Goal: Information Seeking & Learning: Learn about a topic

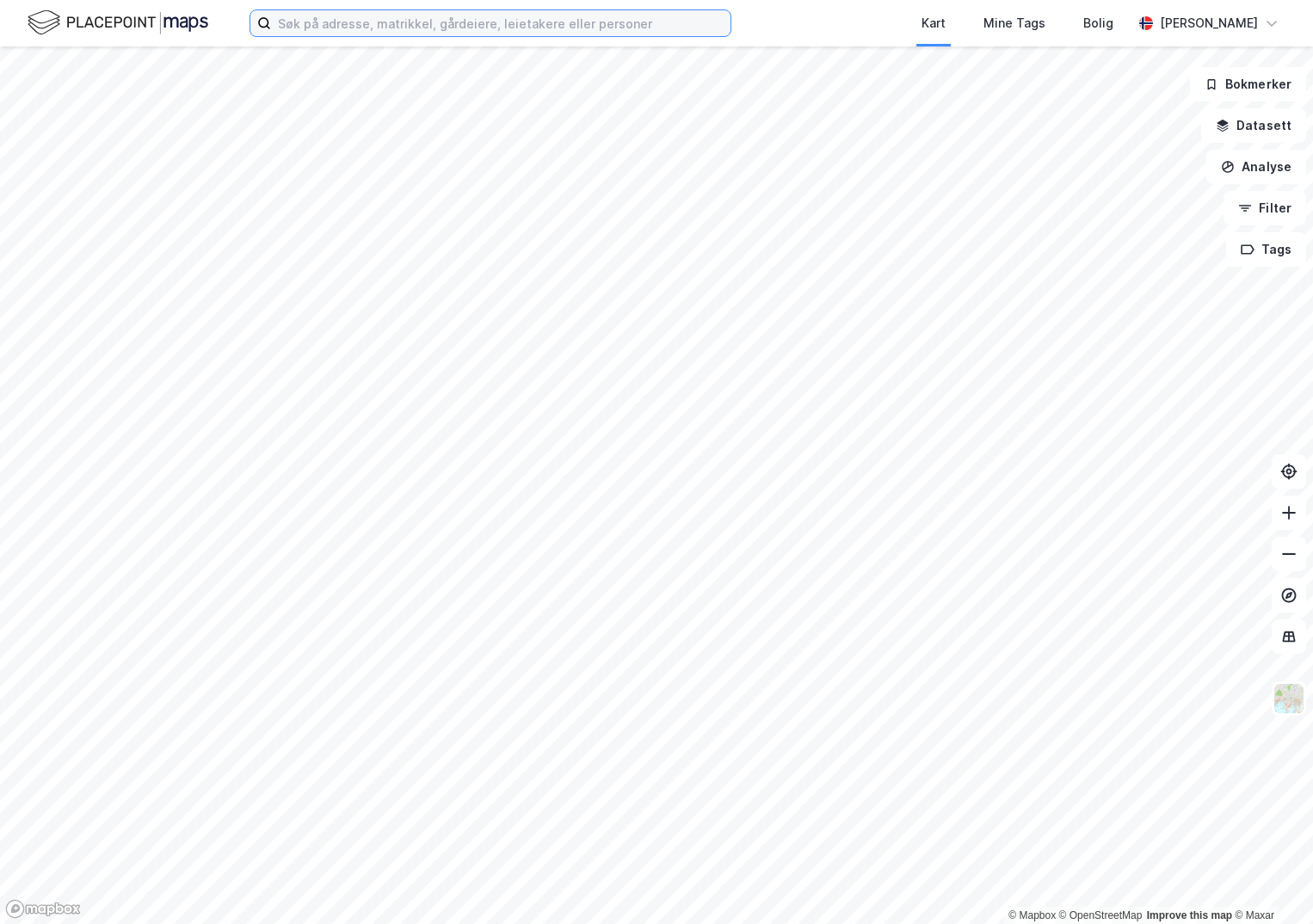
click at [349, 24] on input at bounding box center [501, 23] width 460 height 25
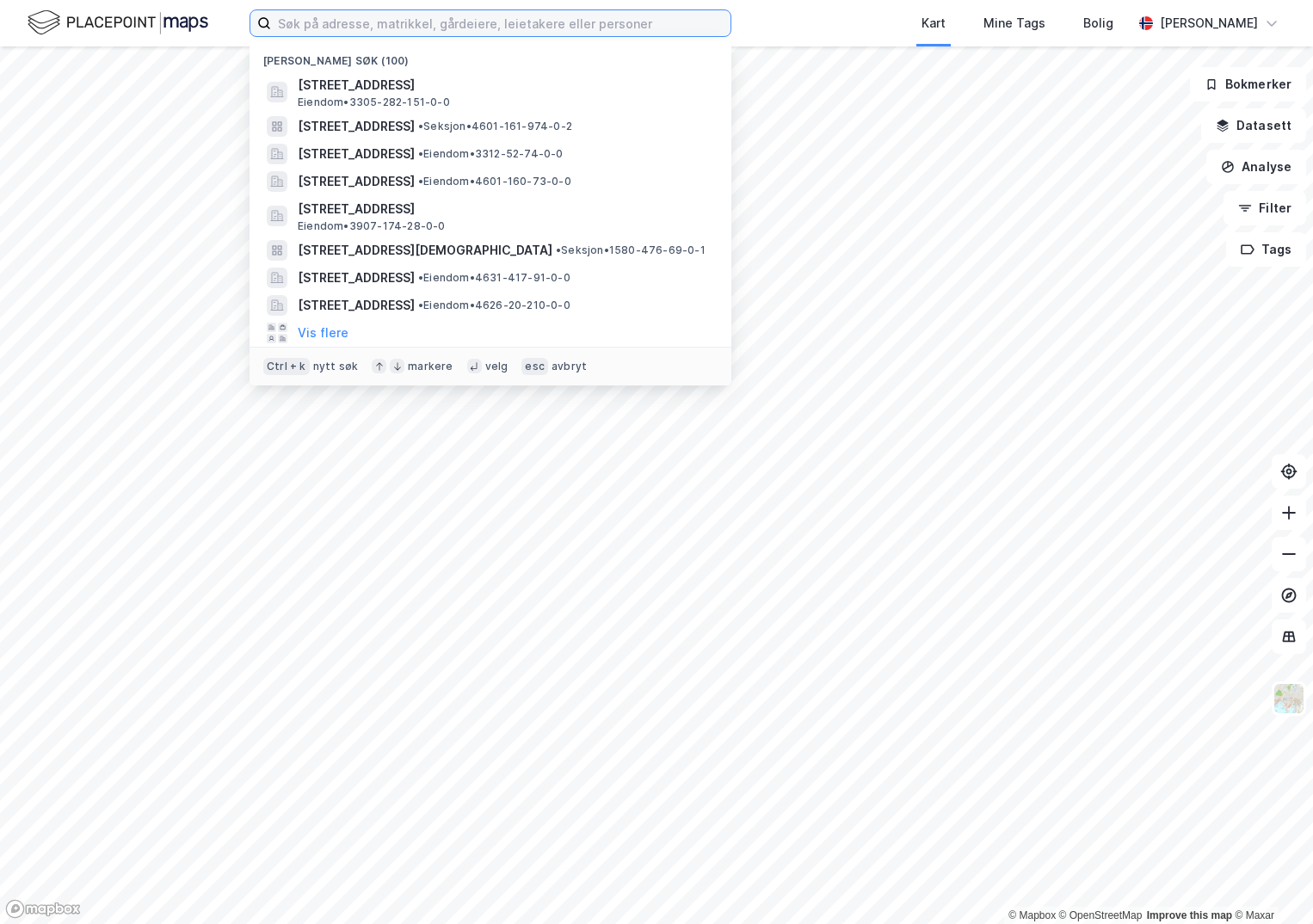
paste input "301-125/119/0/0"
type input "301-125/119/0/0"
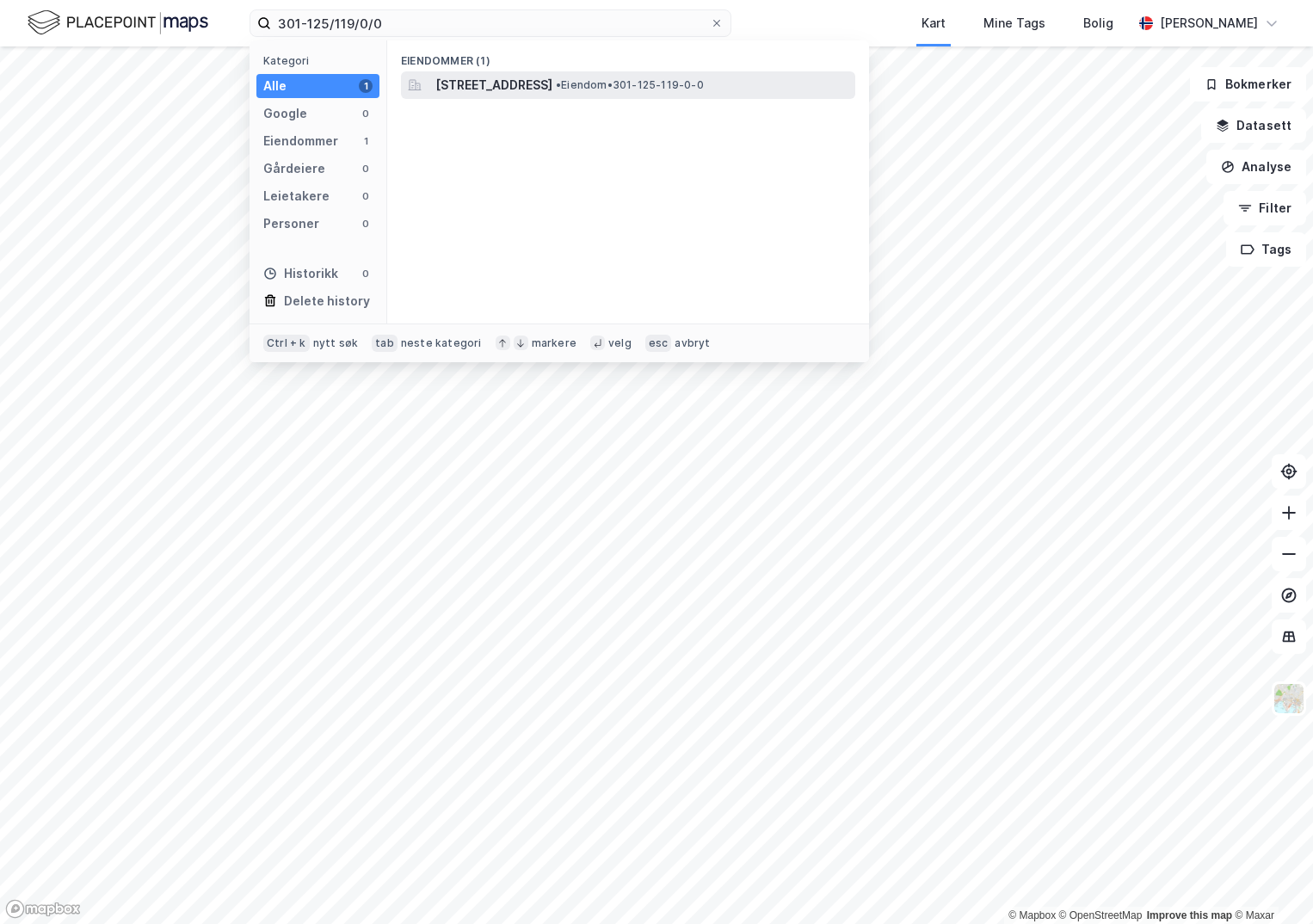
click at [522, 83] on span "[STREET_ADDRESS]" at bounding box center [494, 85] width 117 height 21
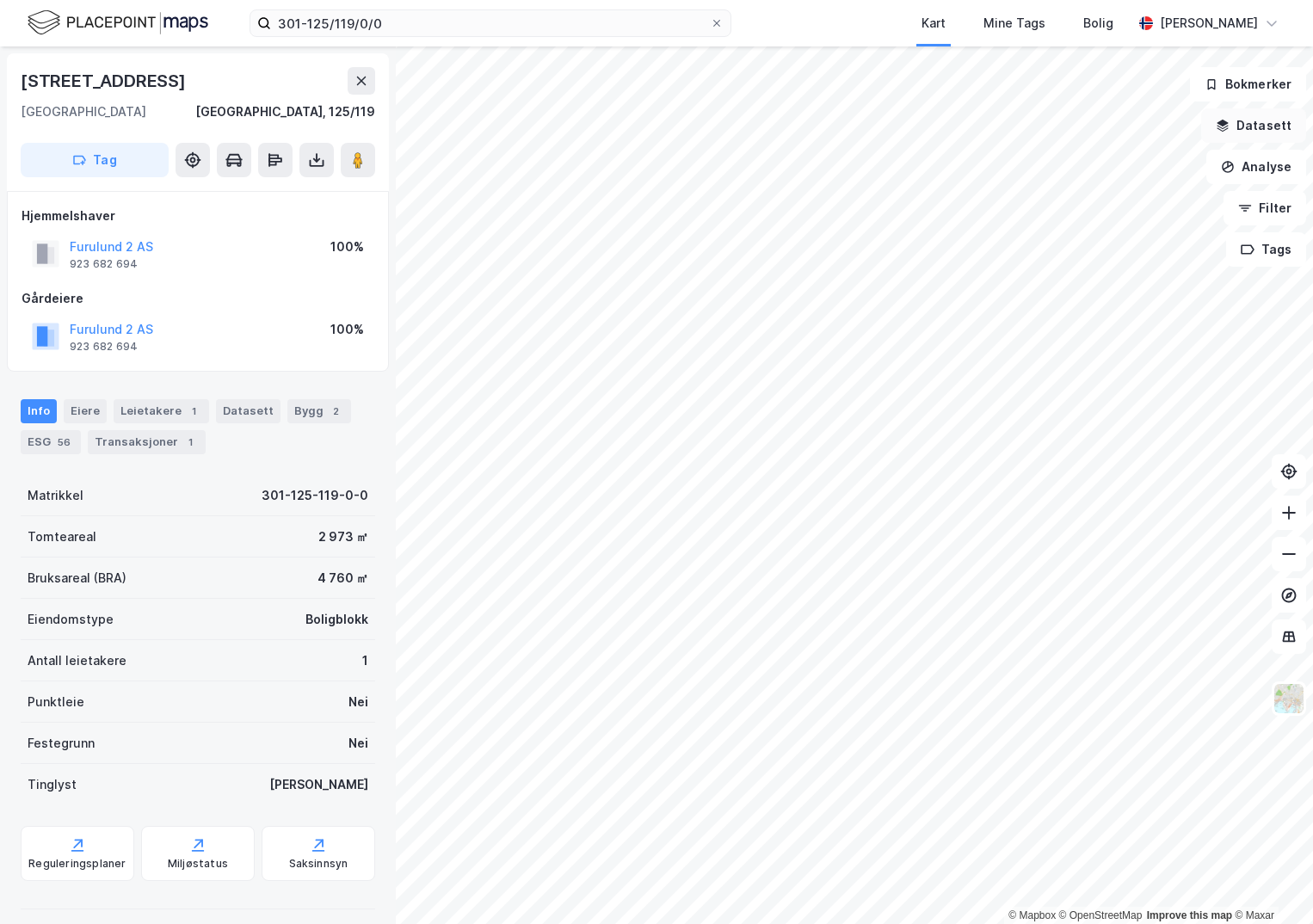
click at [1259, 122] on button "Datasett" at bounding box center [1253, 125] width 105 height 35
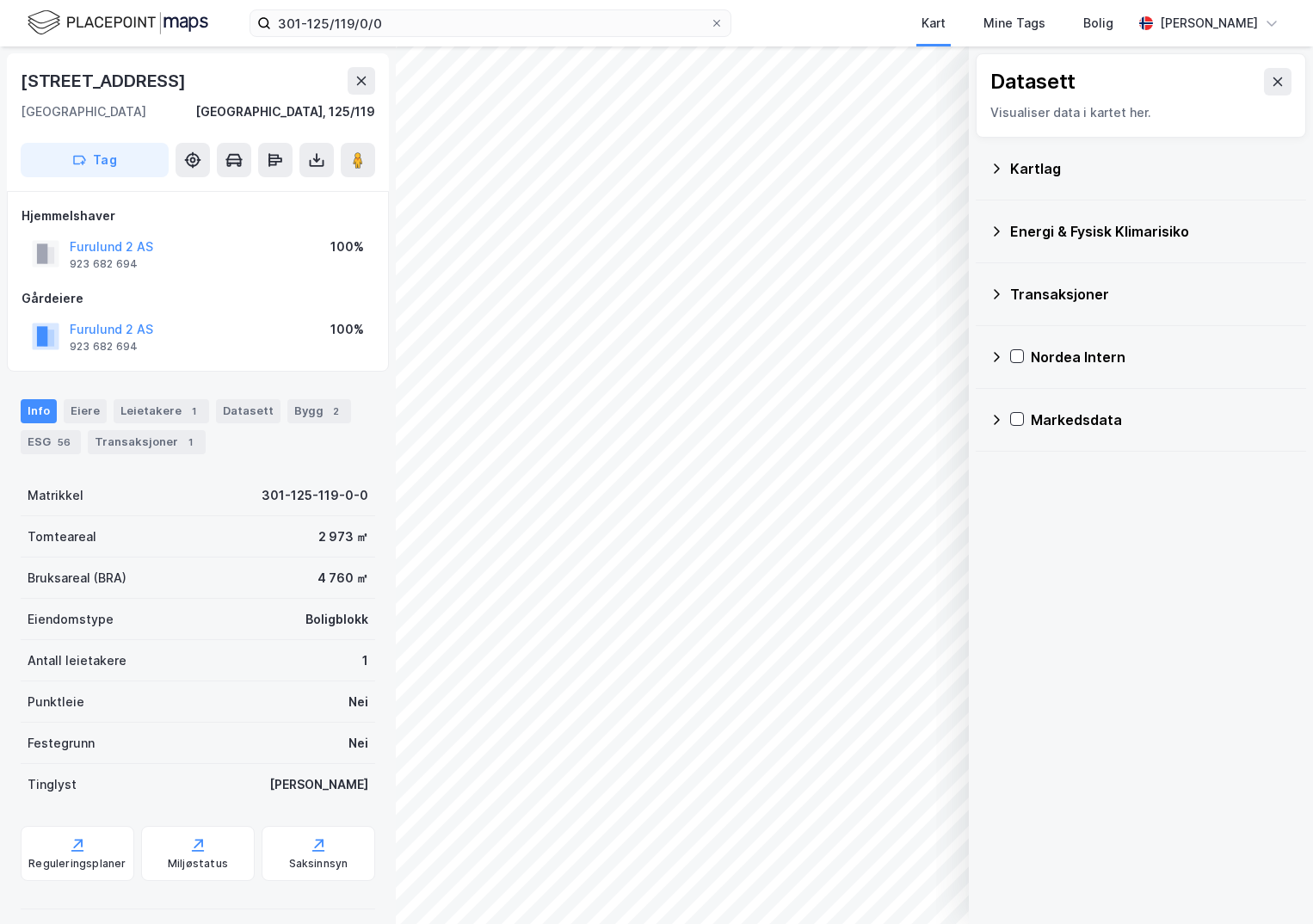
click at [1015, 164] on div "Kartlag" at bounding box center [1151, 169] width 283 height 21
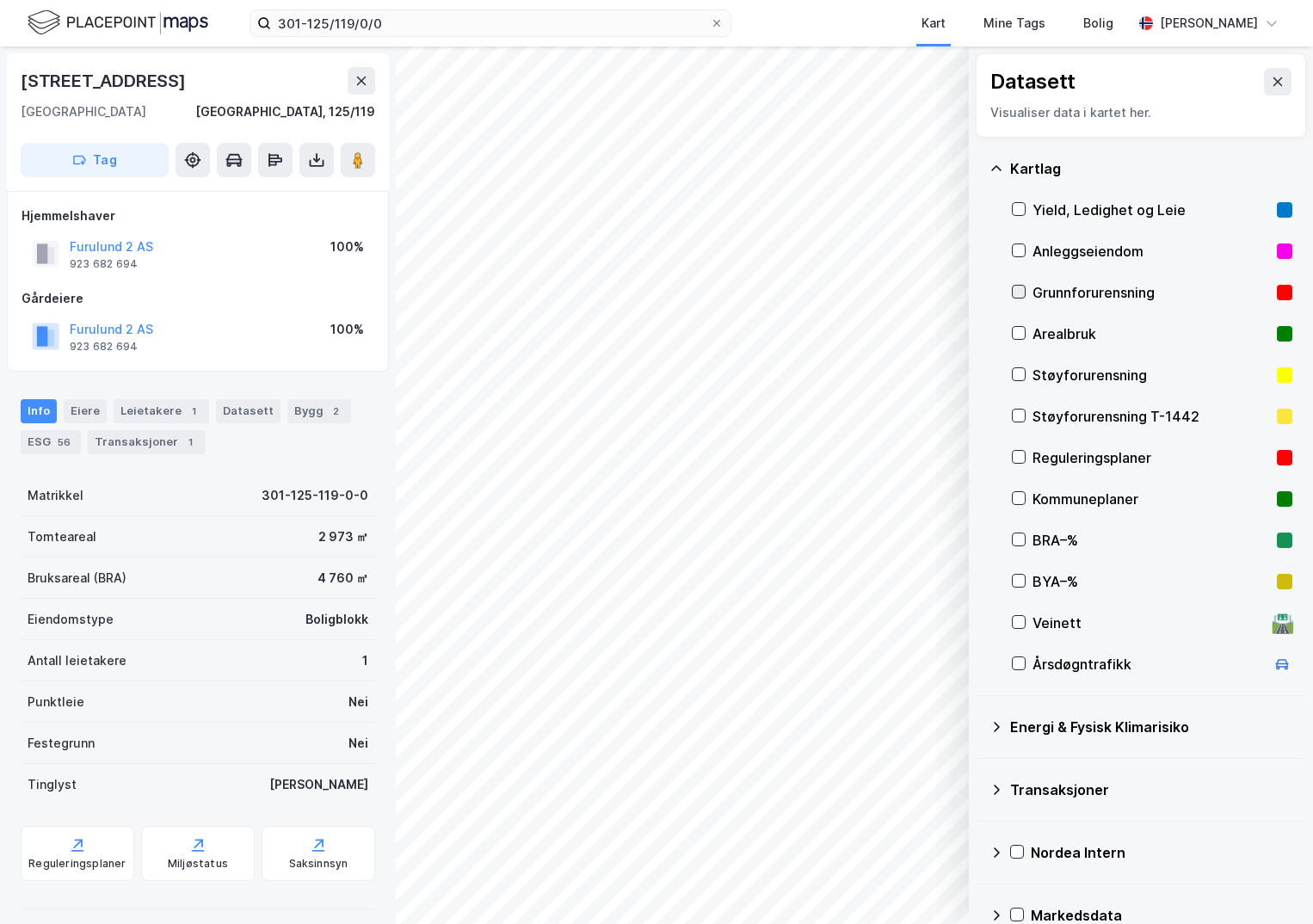
click at [1015, 291] on icon at bounding box center [1018, 291] width 12 height 12
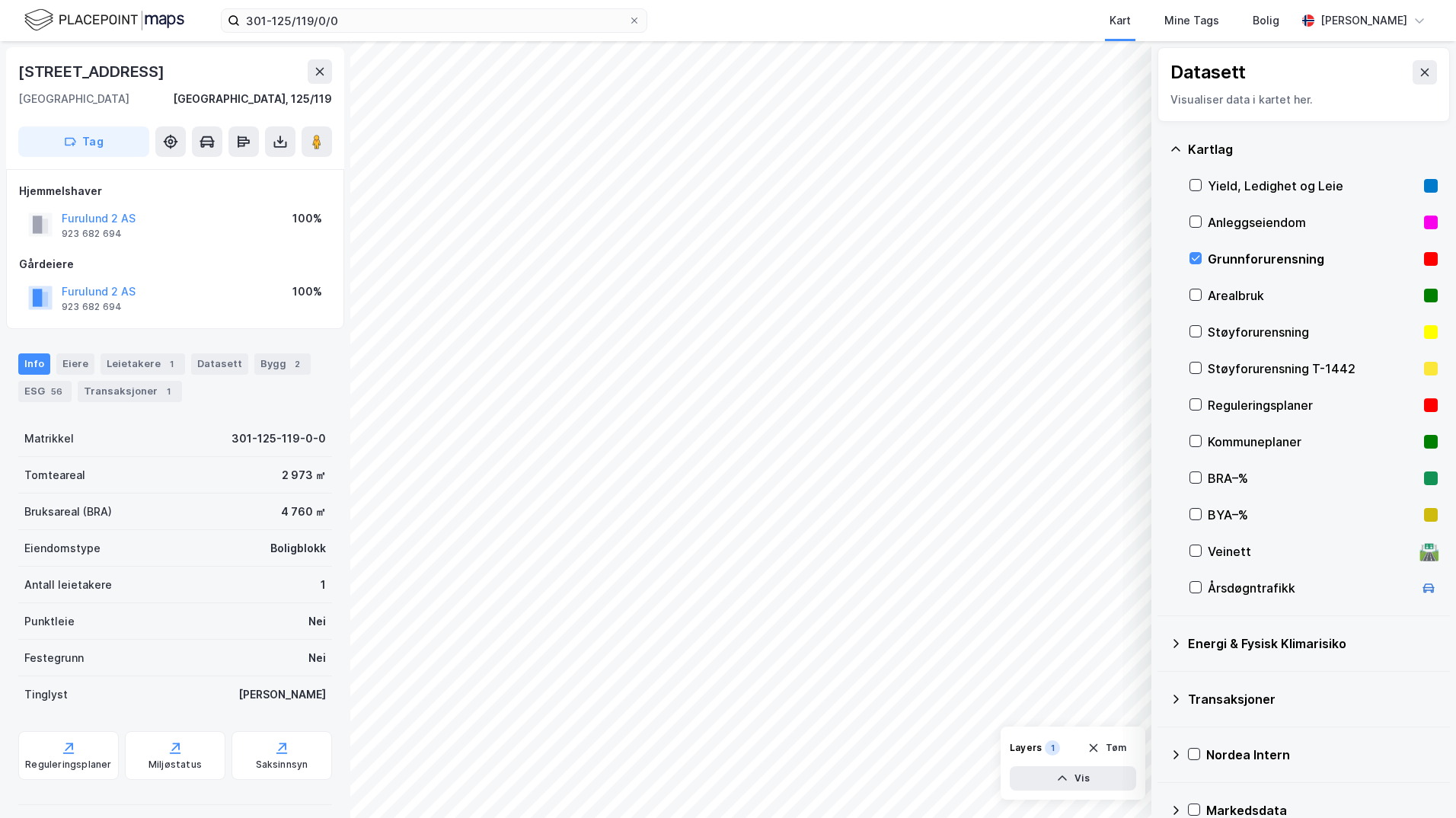
scroll to position [27, 0]
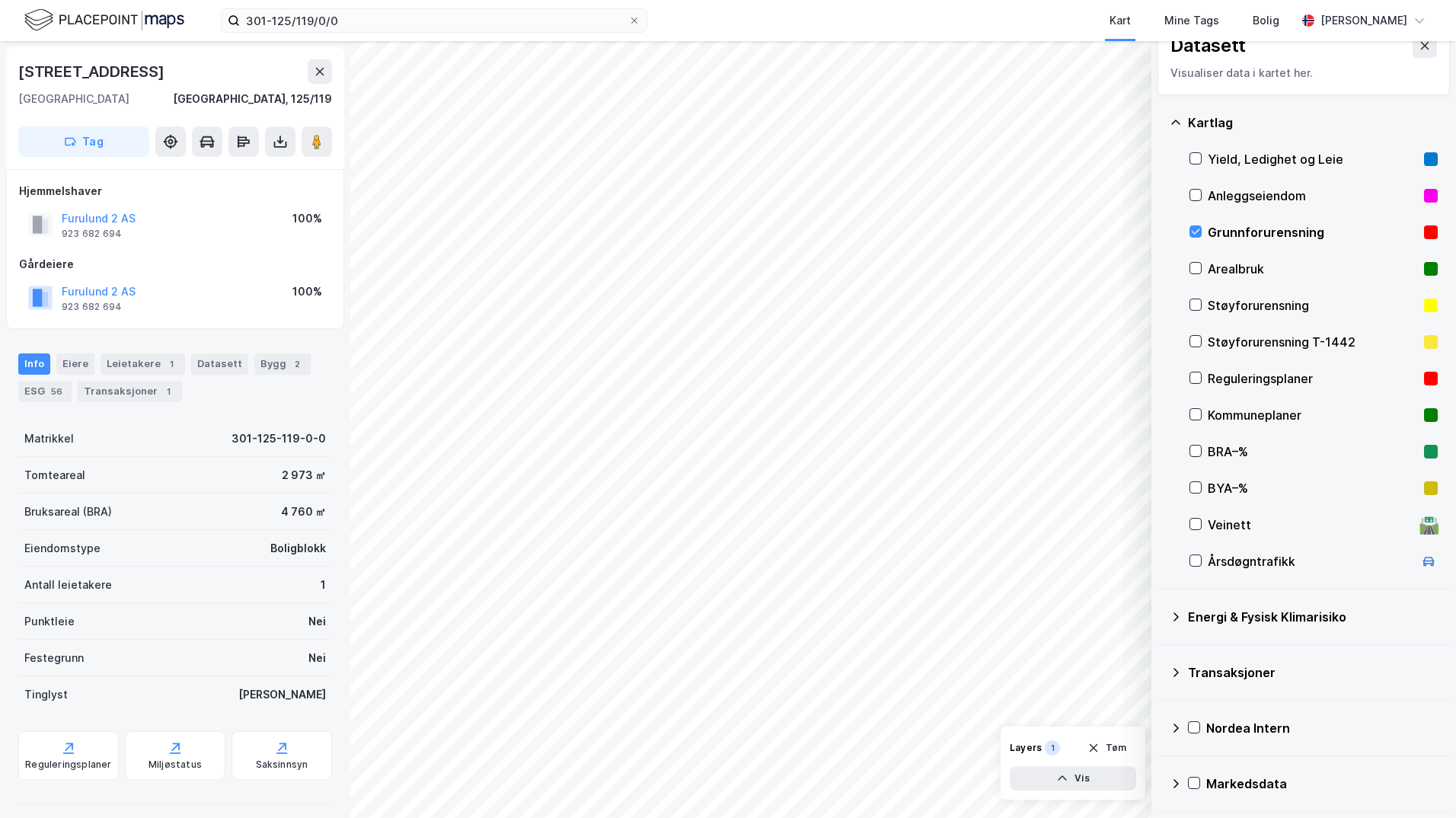
click at [1162, 613] on icon at bounding box center [1176, 616] width 13 height 13
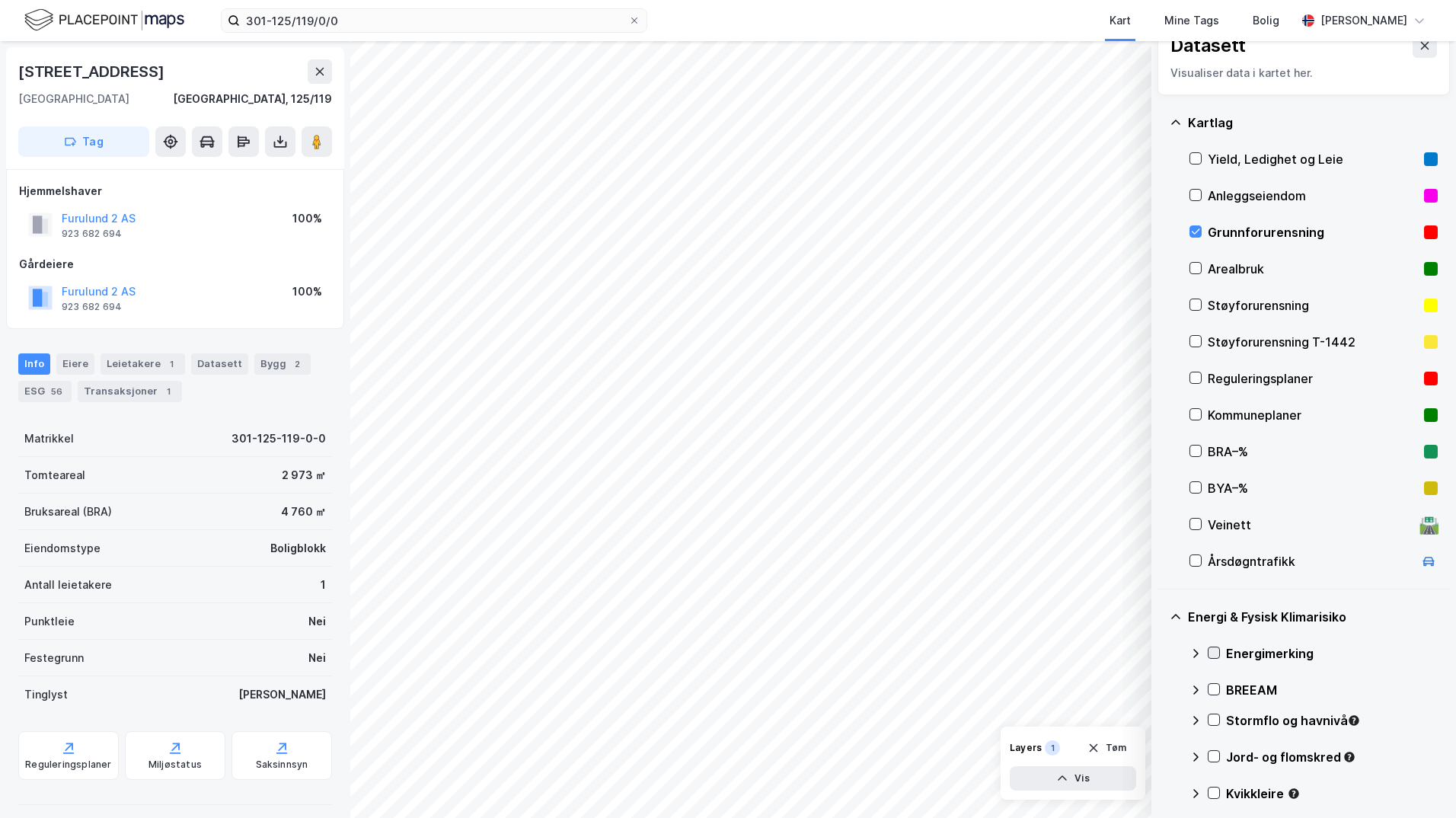
click at [1162, 653] on icon at bounding box center [1213, 652] width 11 height 11
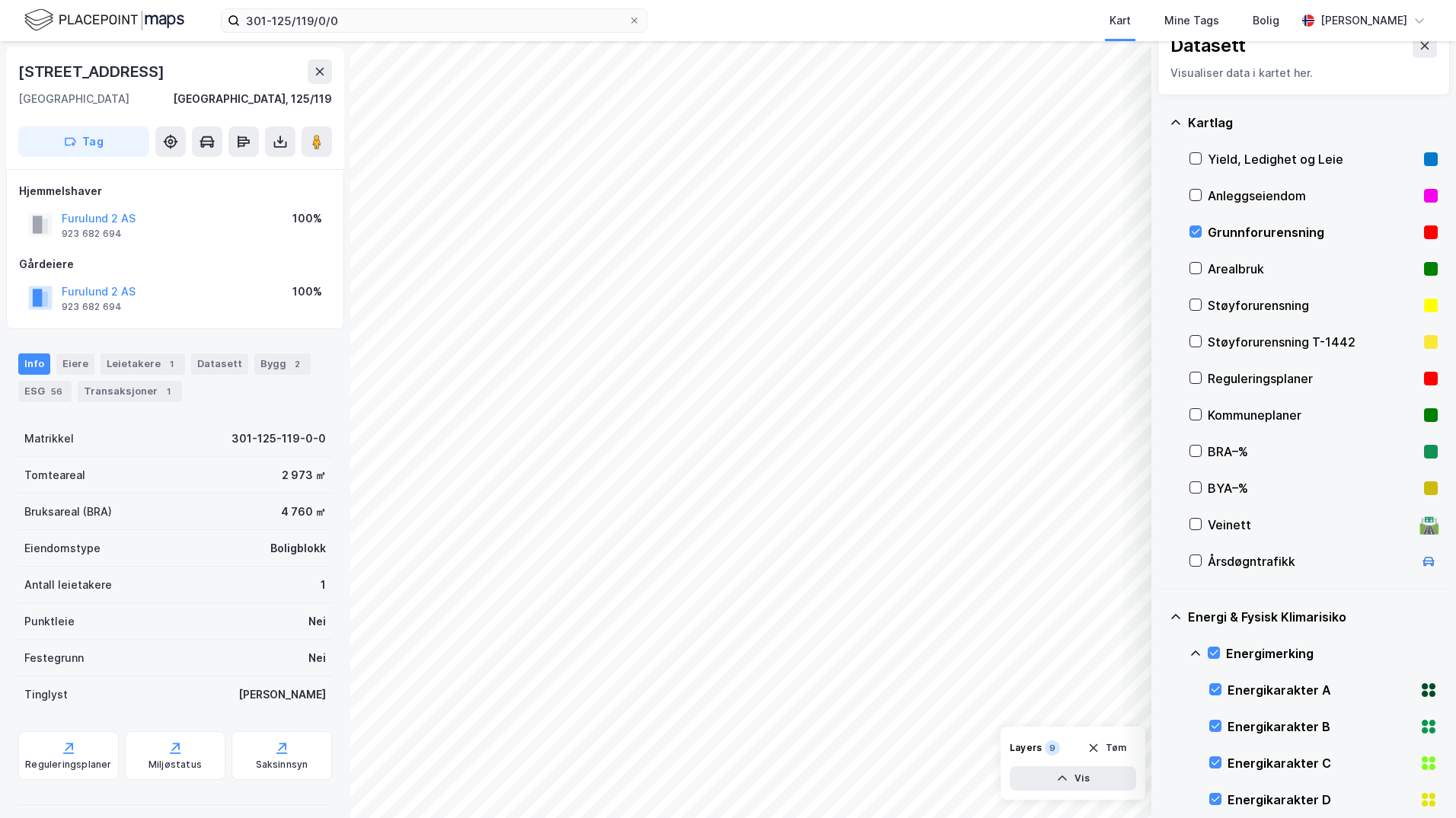
click at [1162, 653] on icon at bounding box center [1195, 653] width 9 height 5
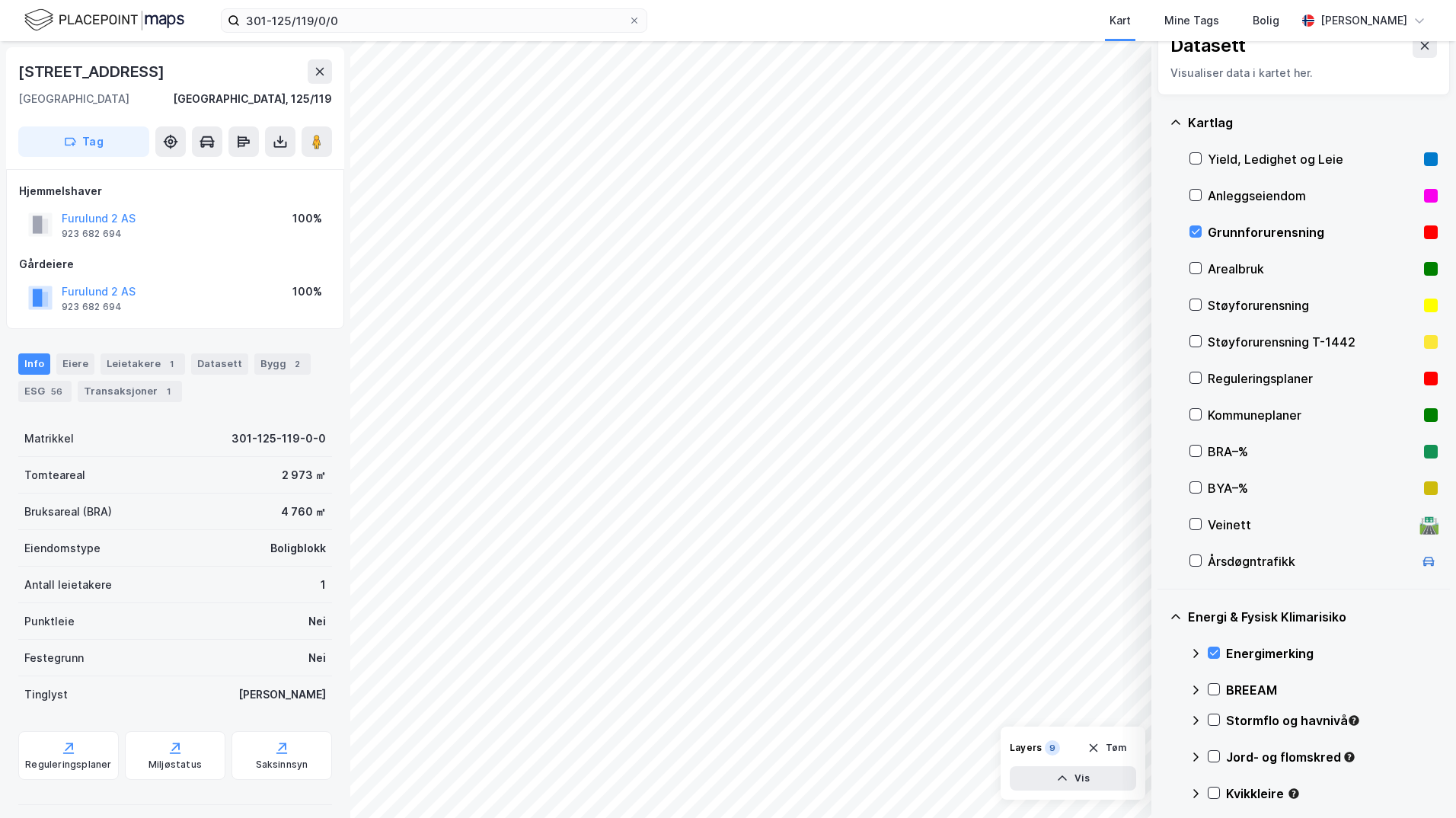
scroll to position [246, 0]
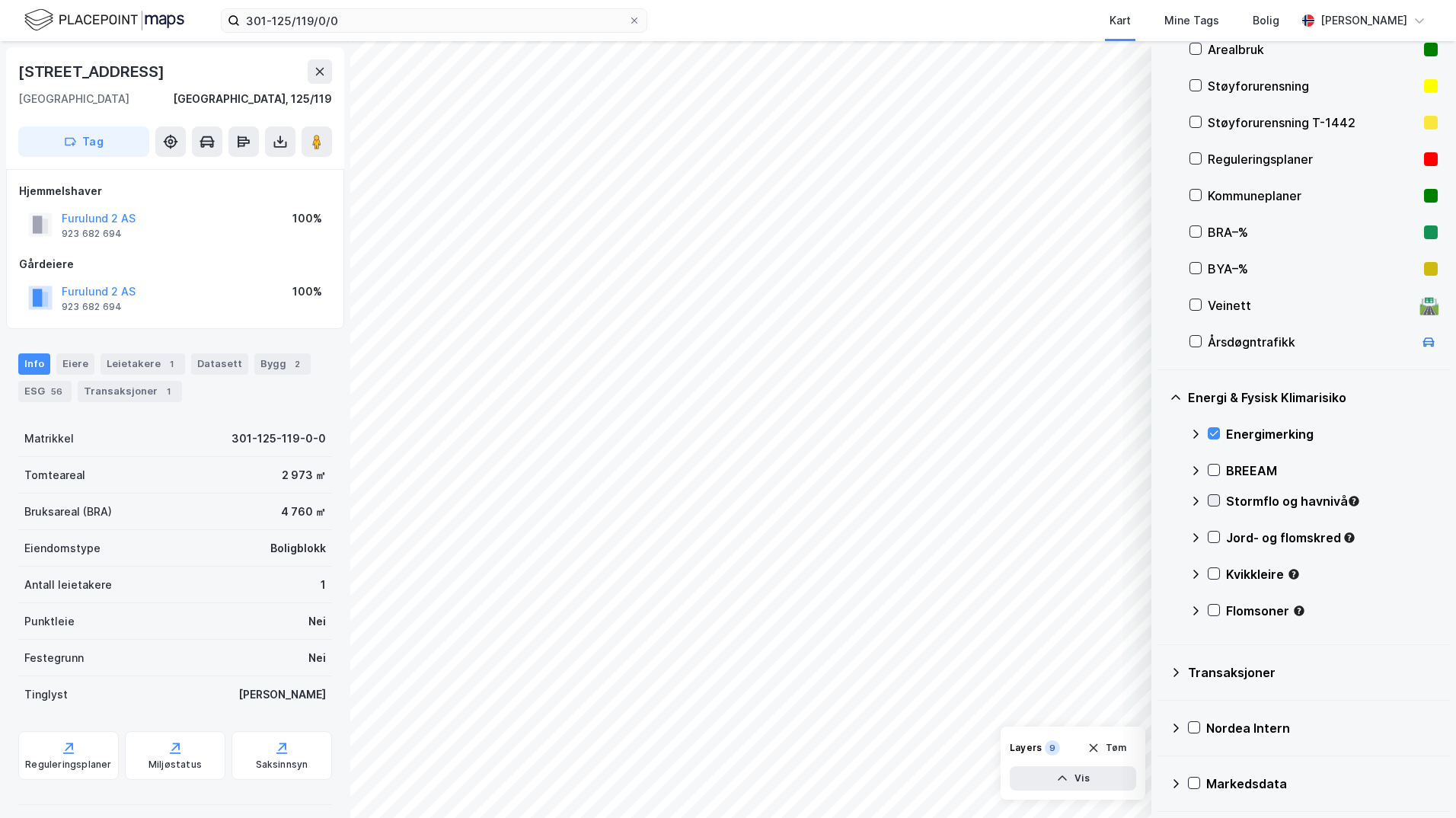
click at [1162, 495] on icon at bounding box center [1213, 500] width 11 height 11
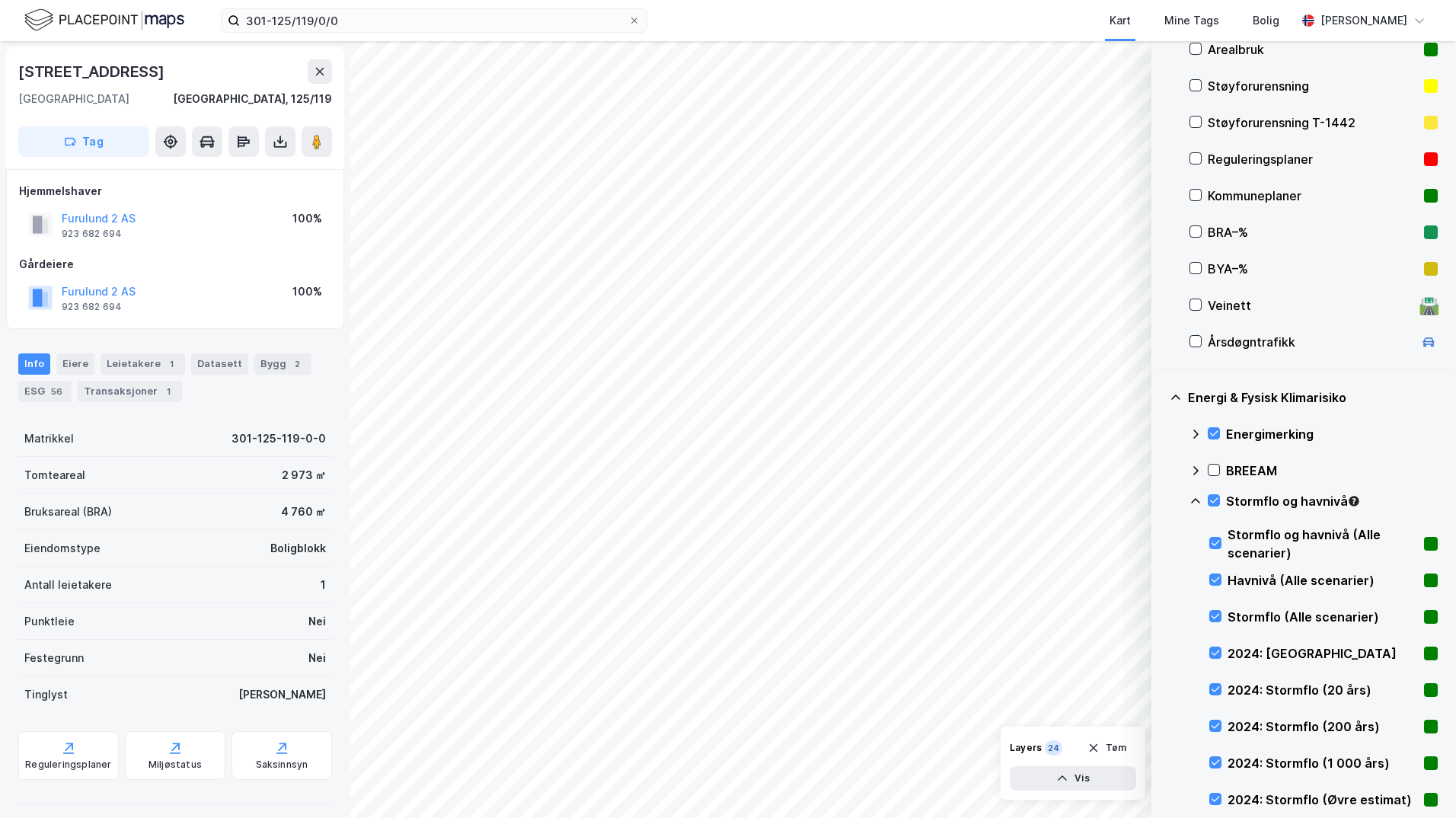
click at [1162, 500] on icon at bounding box center [1195, 500] width 9 height 5
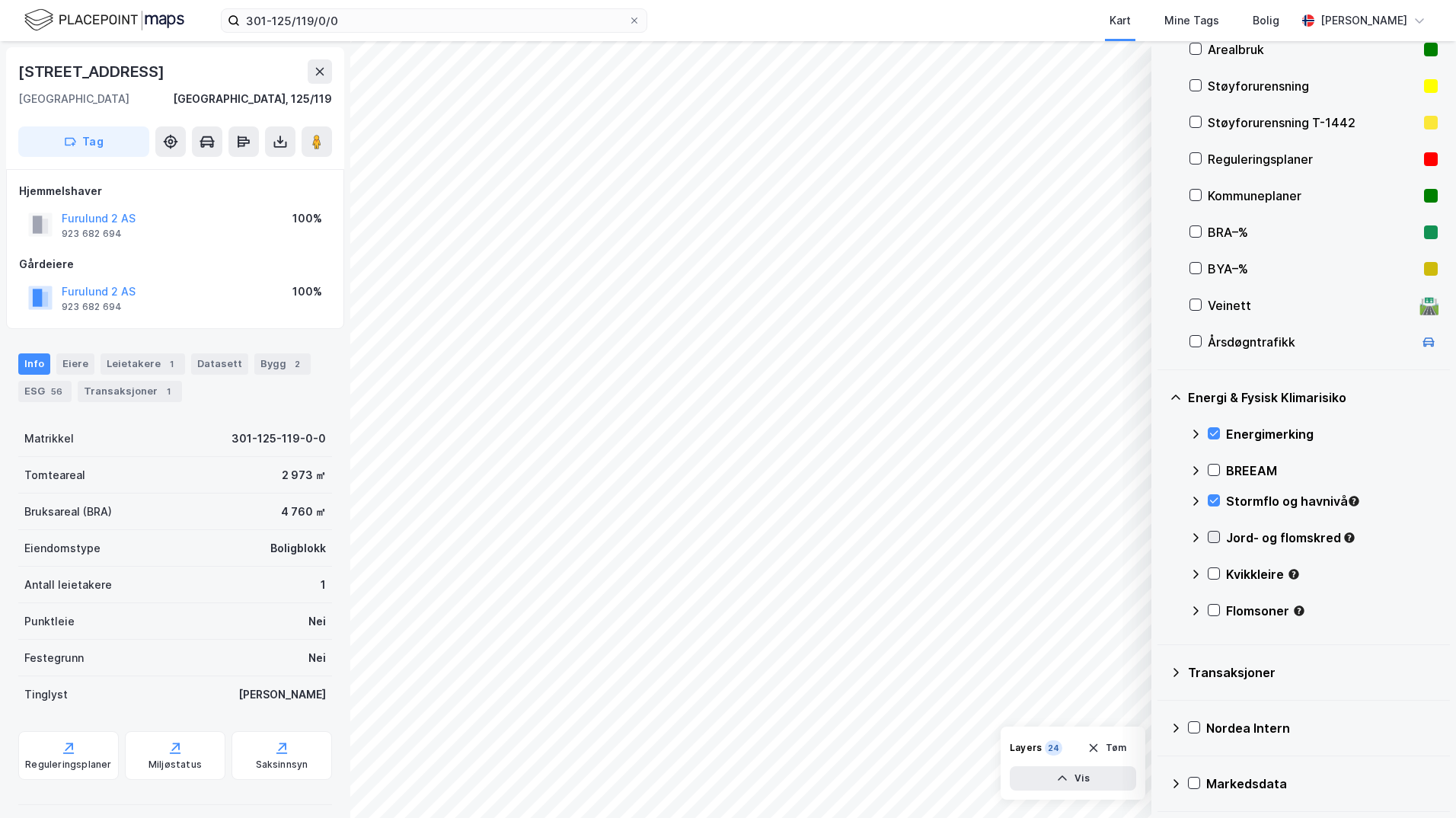
click at [1162, 538] on icon at bounding box center [1213, 536] width 11 height 11
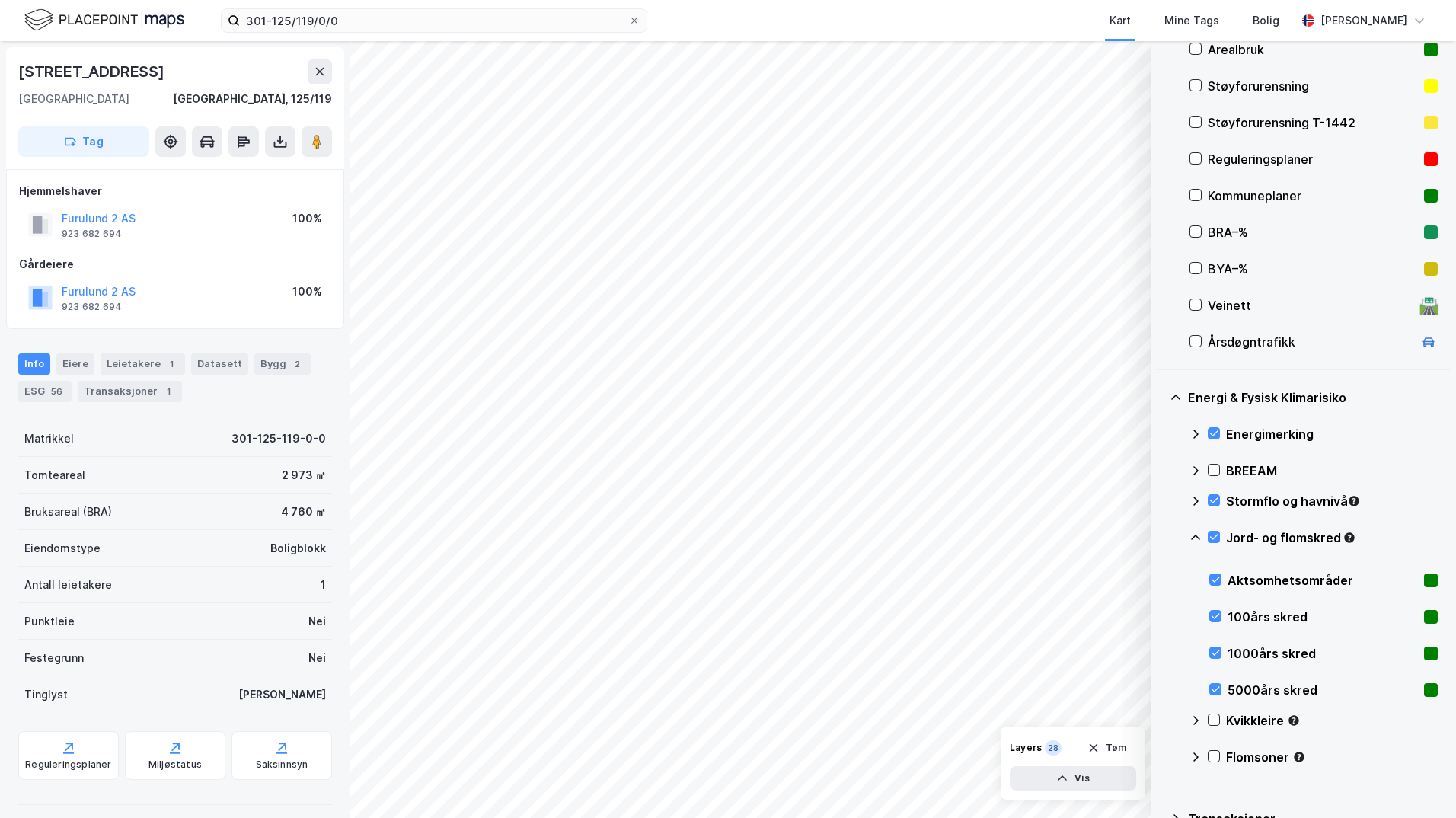
click at [1162, 535] on icon at bounding box center [1195, 537] width 9 height 5
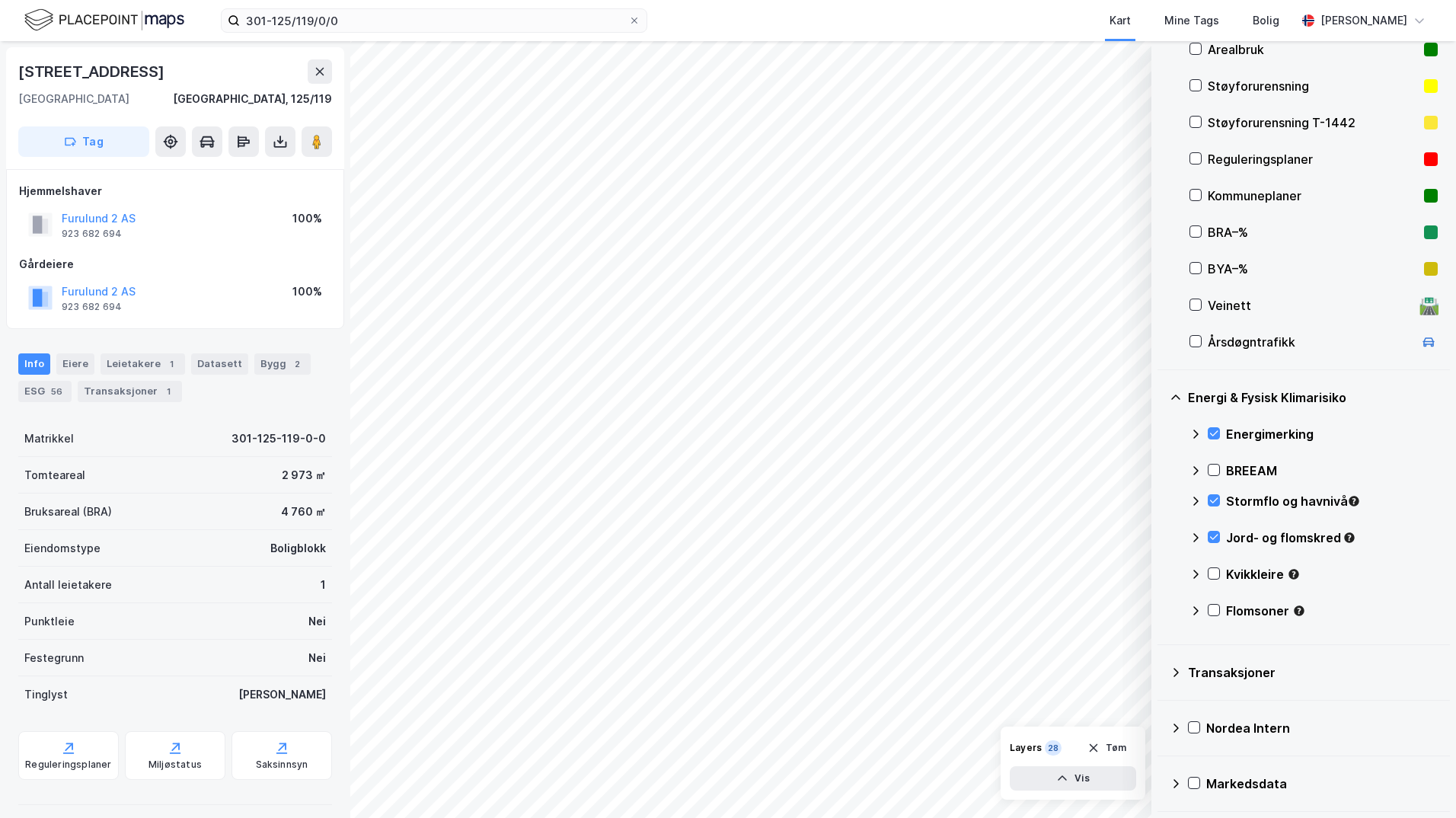
click at [1162, 570] on icon at bounding box center [1213, 573] width 11 height 11
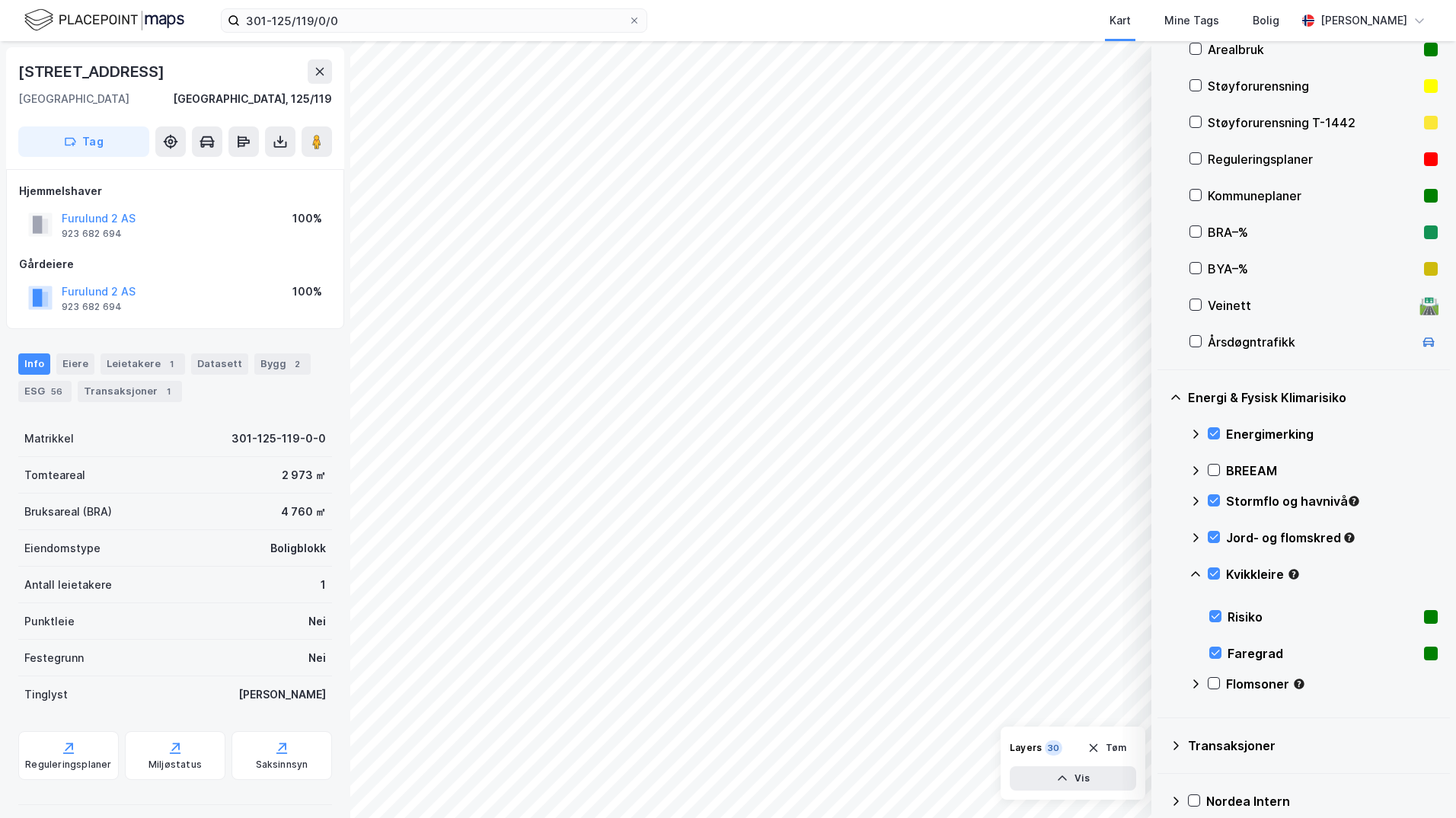
click at [1162, 575] on icon at bounding box center [1195, 574] width 13 height 13
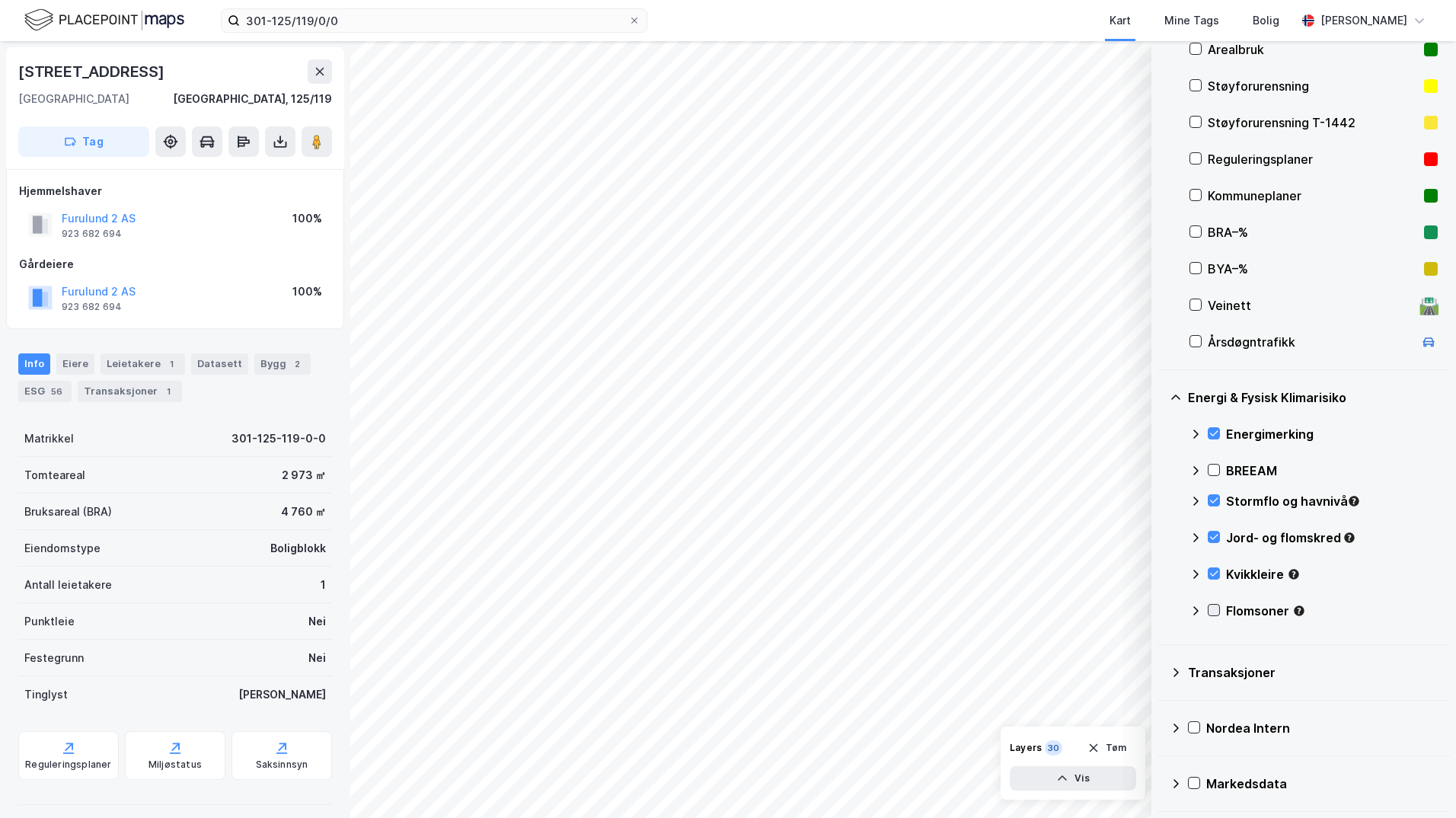
click at [1162, 611] on icon at bounding box center [1213, 610] width 11 height 11
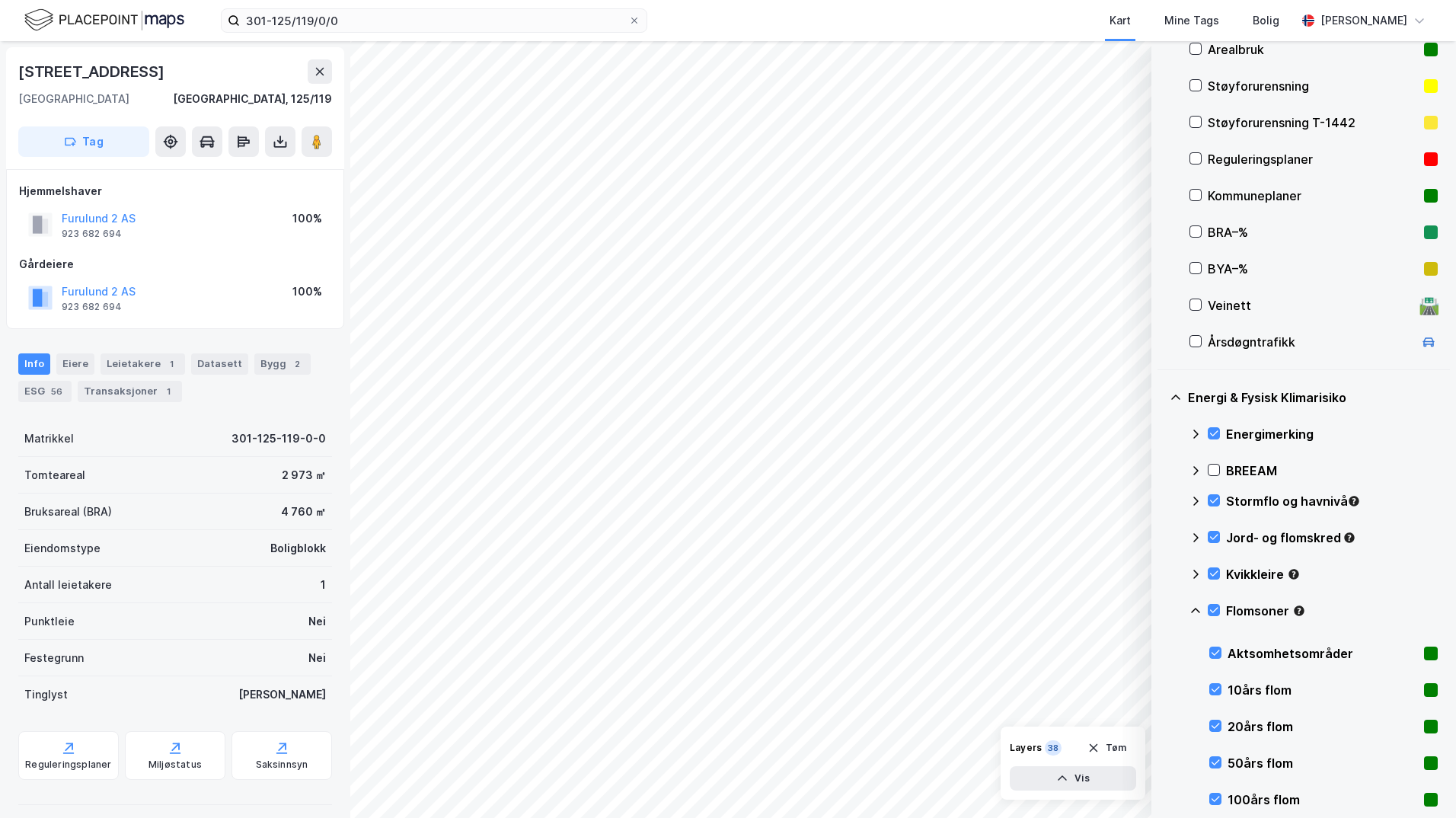
click at [1162, 611] on icon at bounding box center [1195, 610] width 13 height 13
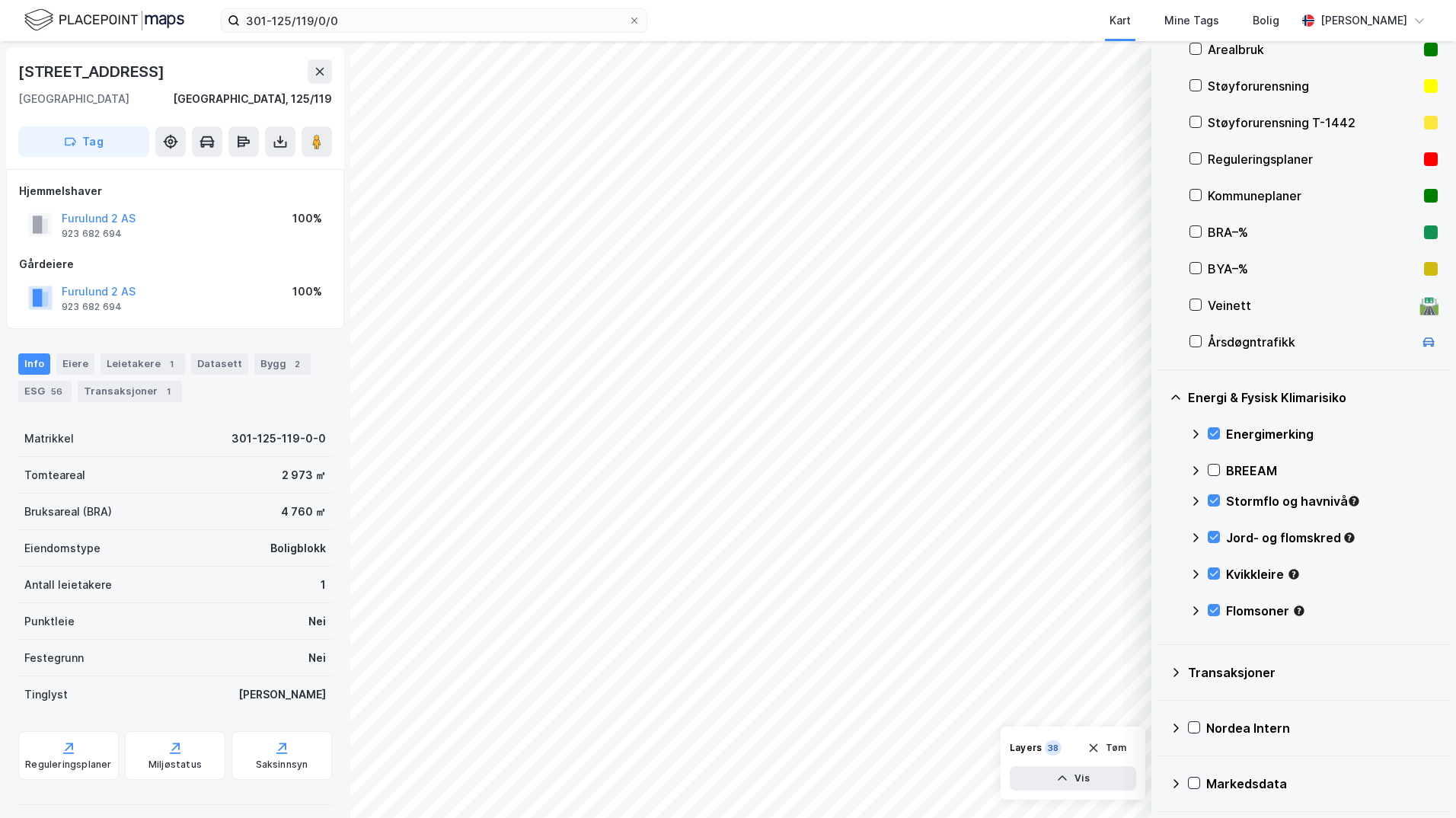
scroll to position [170, 0]
